Goal: Obtain resource: Download file/media

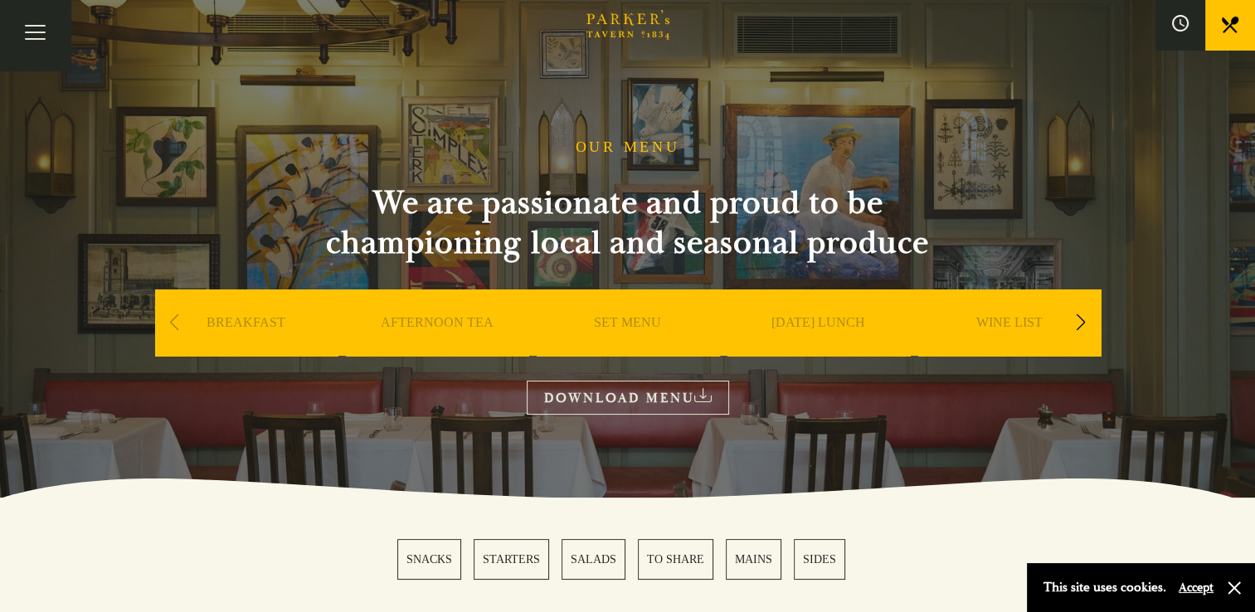
click at [696, 403] on link "DOWNLOAD MENU" at bounding box center [628, 398] width 202 height 34
click at [625, 327] on link "SET MENU" at bounding box center [627, 347] width 67 height 66
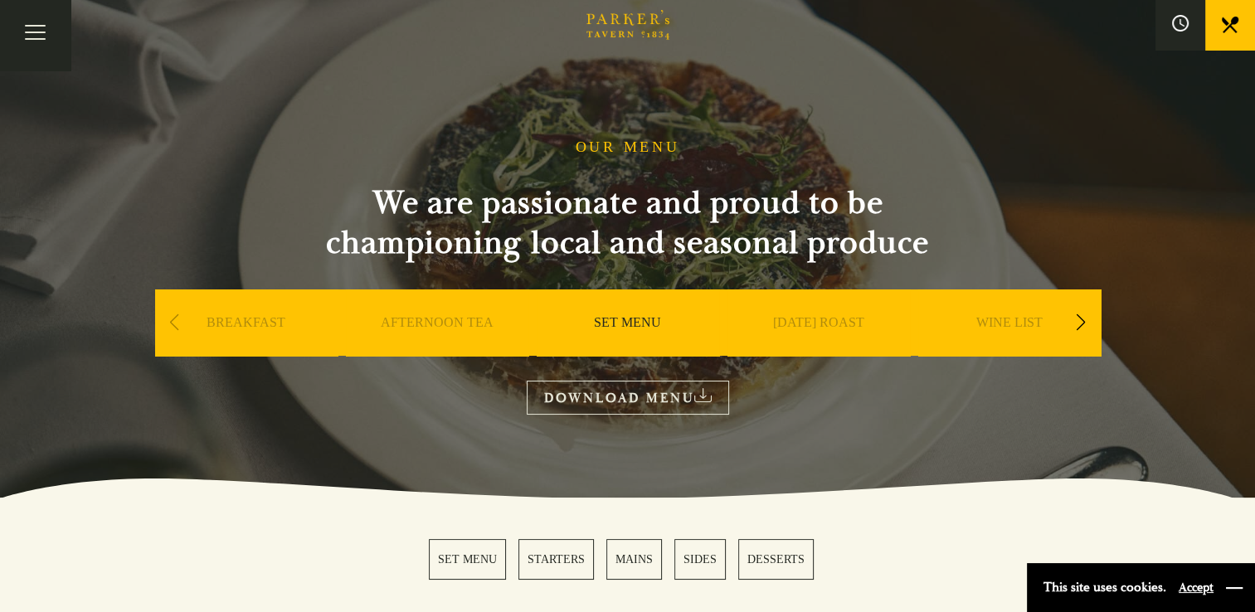
click at [1233, 591] on button "button" at bounding box center [1234, 588] width 17 height 17
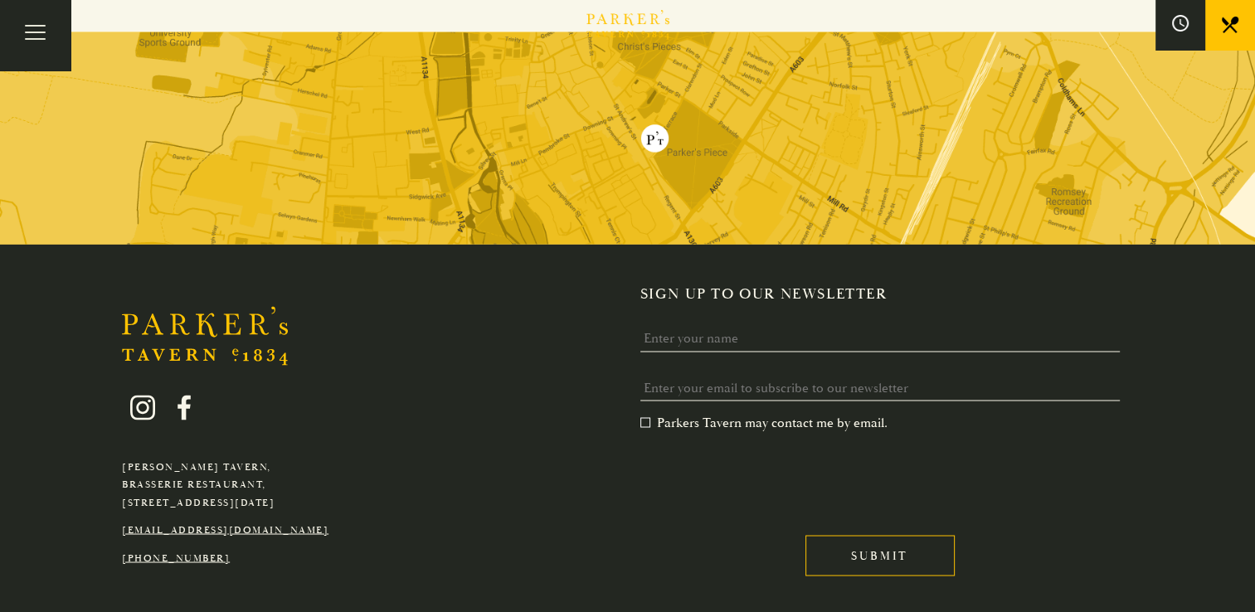
scroll to position [2781, 0]
